Goal: Task Accomplishment & Management: Manage account settings

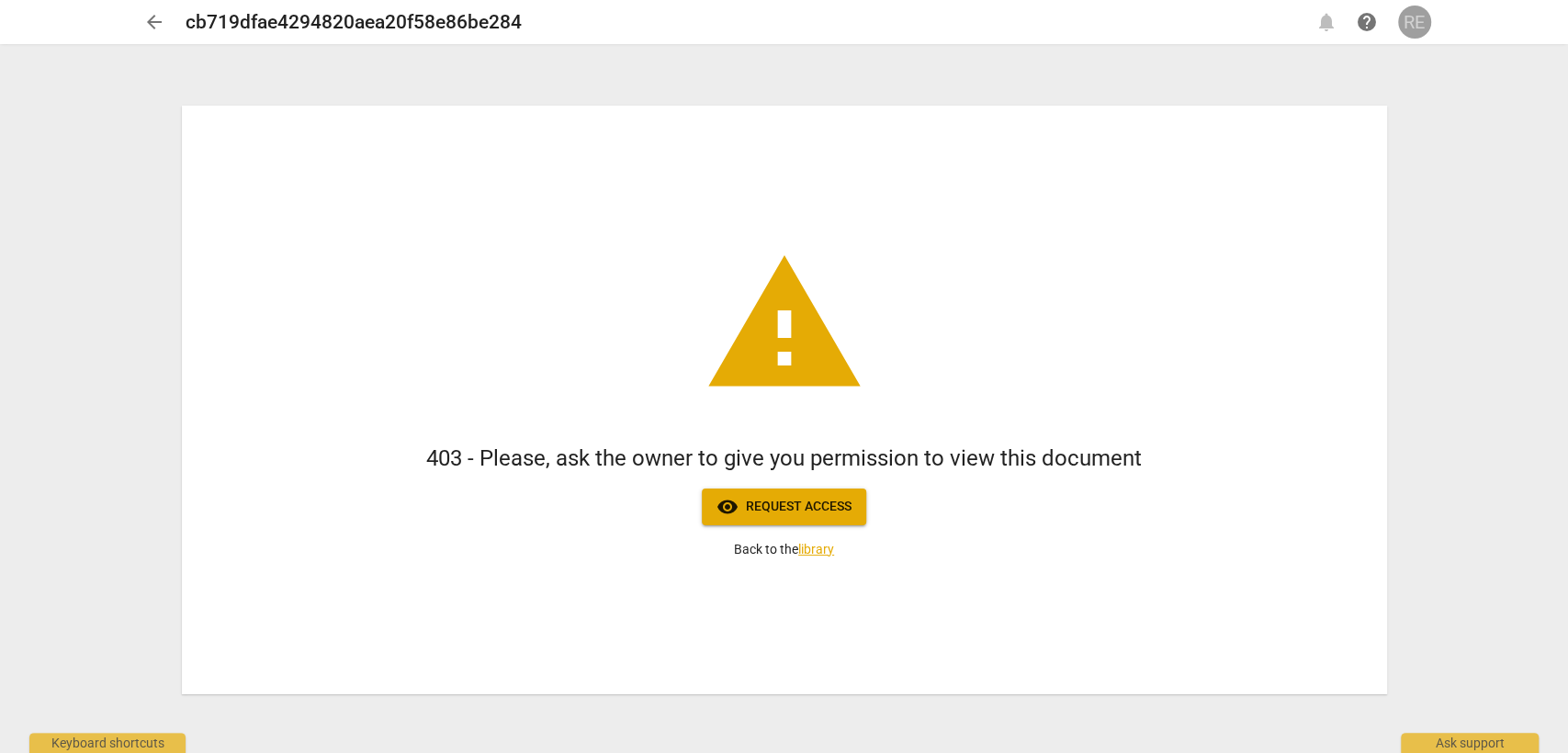
click at [1418, 20] on div "RE" at bounding box center [1415, 22] width 33 height 33
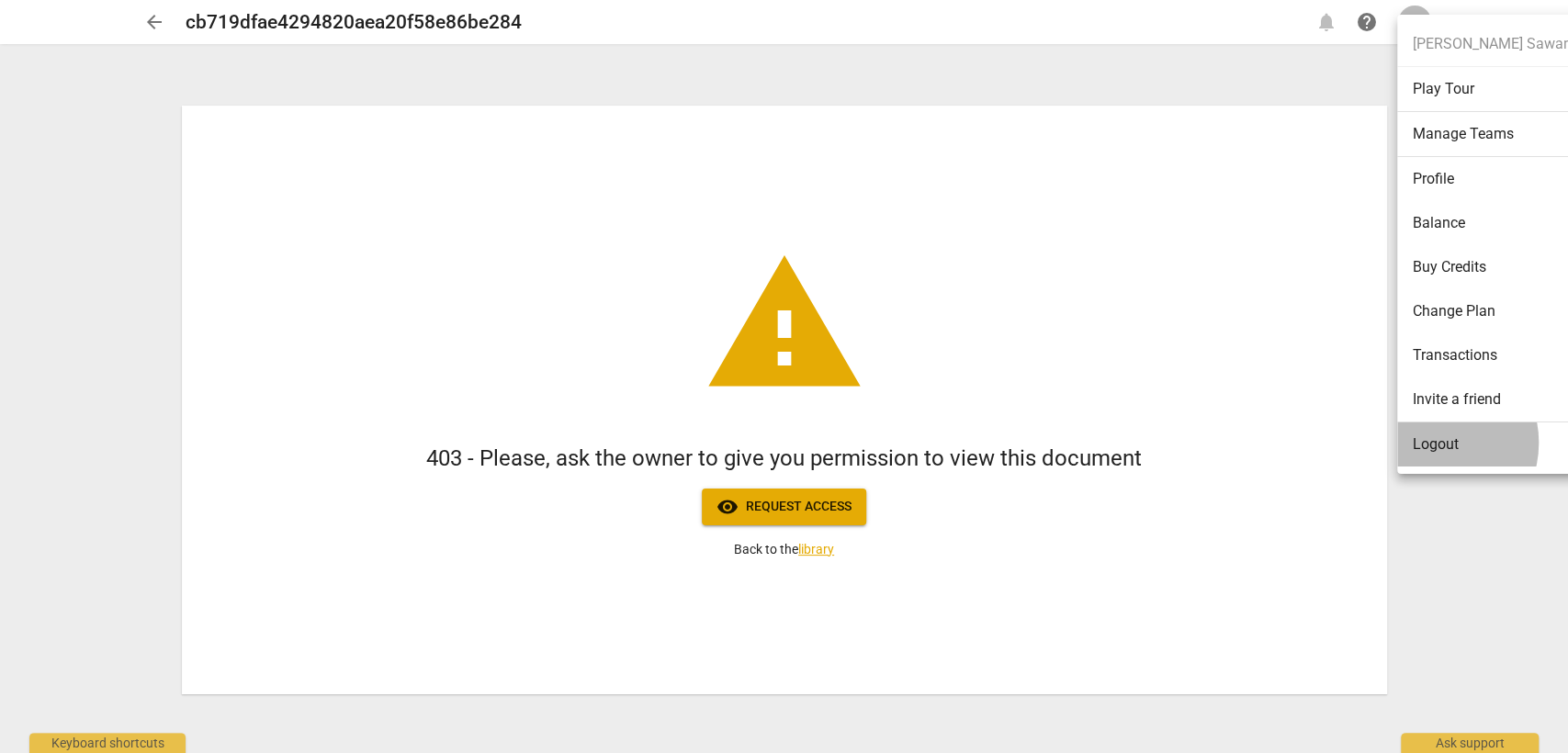
click at [1430, 443] on li "Logout" at bounding box center [1491, 445] width 188 height 44
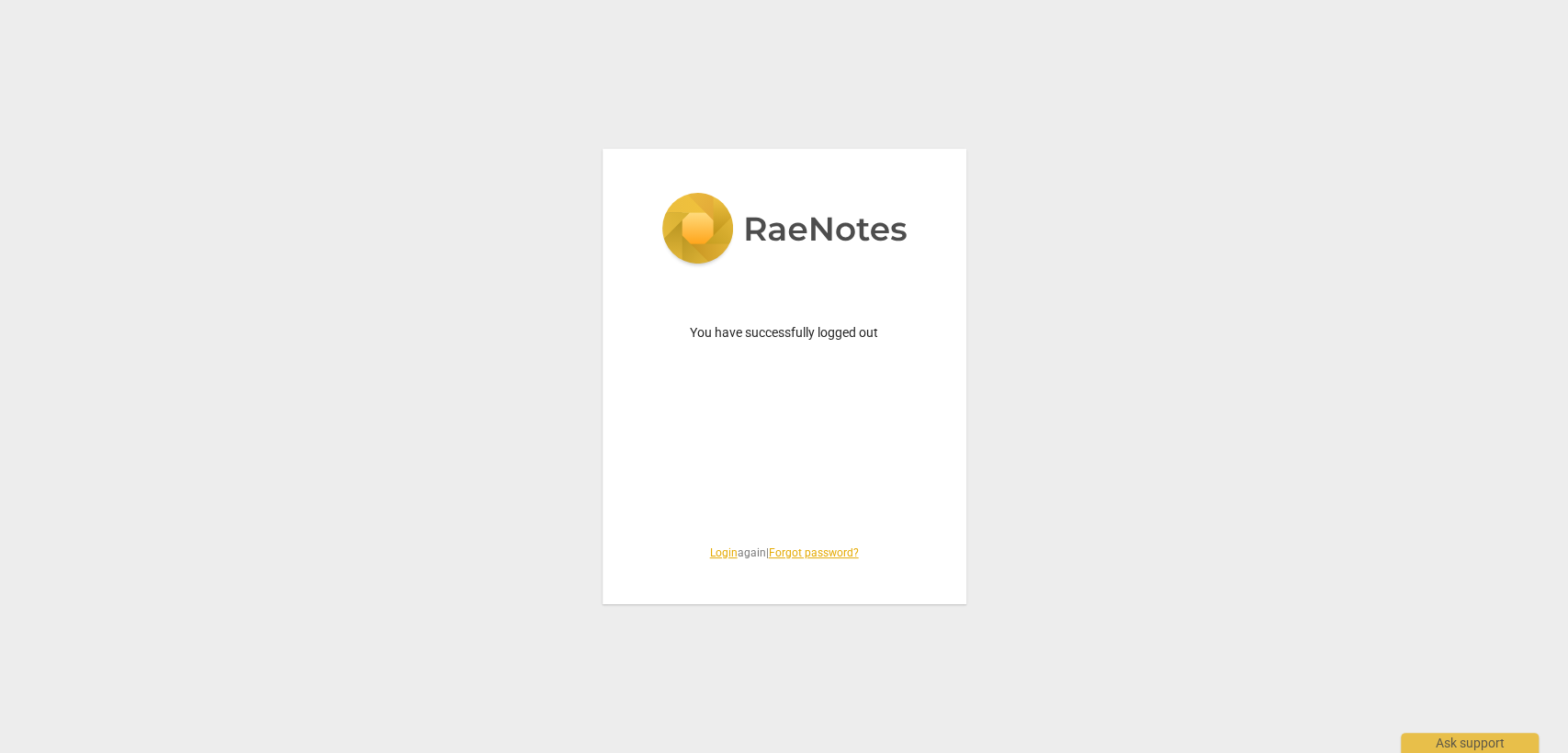
click at [715, 551] on link "Login" at bounding box center [724, 553] width 27 height 13
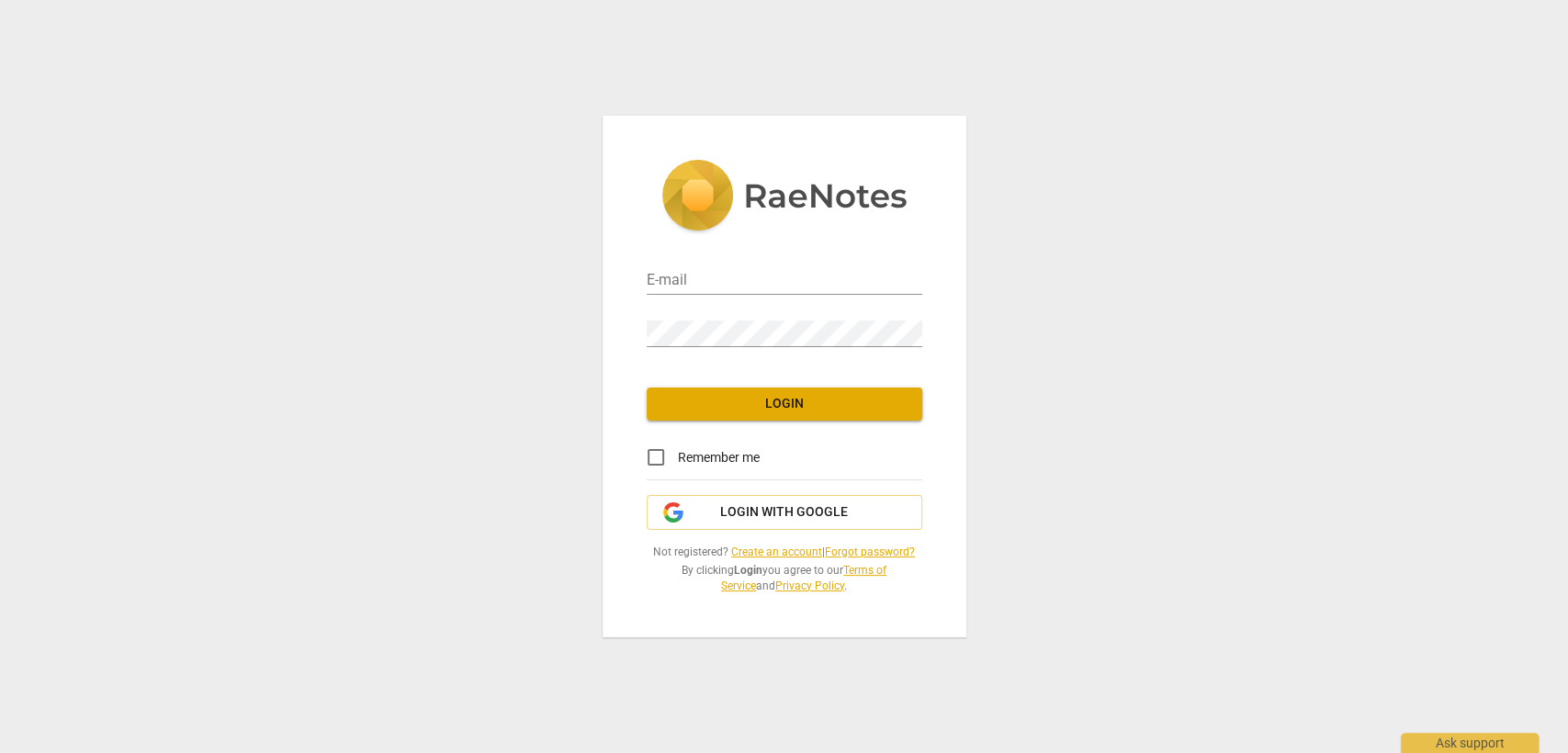
type input "roula@coachacademy.com"
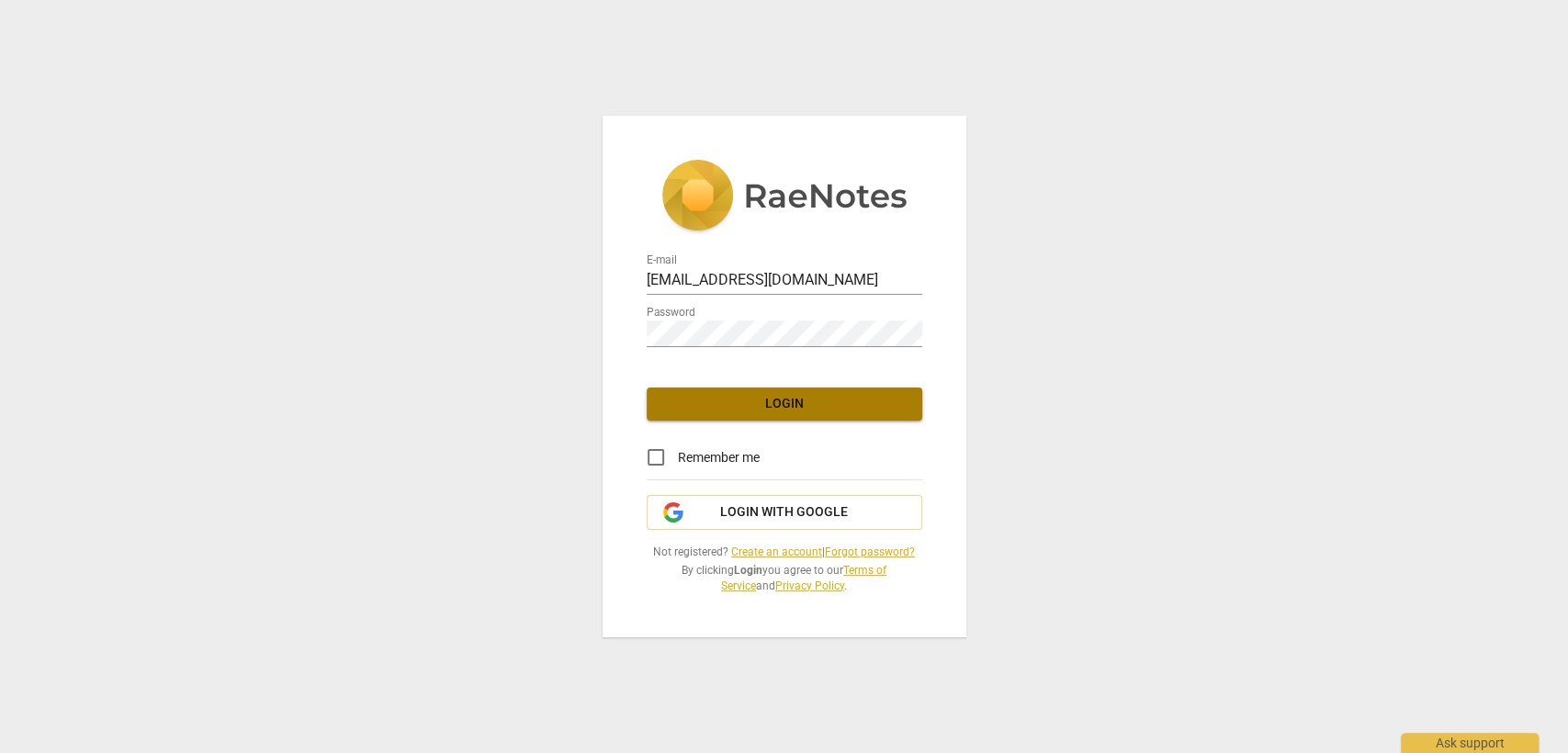
click at [726, 414] on button "Login" at bounding box center [784, 404] width 275 height 33
